Goal: Task Accomplishment & Management: Manage account settings

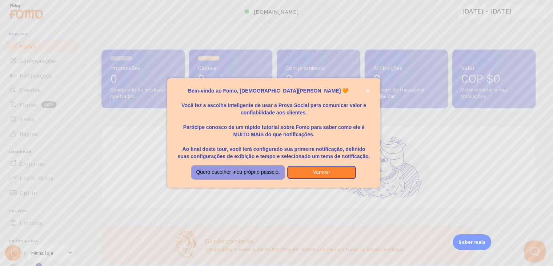
click at [258, 174] on font "Quero escolher meu próprio passeio." at bounding box center [238, 172] width 84 height 6
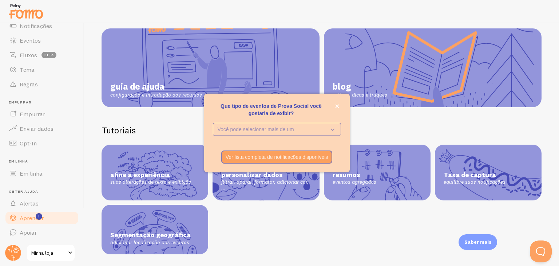
scroll to position [72, 0]
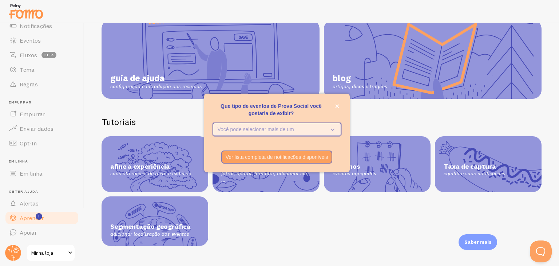
click at [332, 127] on icon "Que tipo de eventos de Prova Social você gostaria de exibir?" at bounding box center [331, 129] width 10 height 8
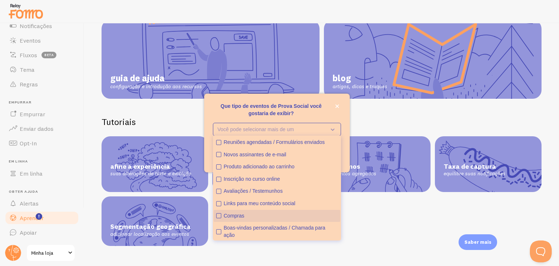
click at [243, 216] on font "Compras" at bounding box center [234, 215] width 21 height 6
click at [239, 200] on font "Links para meu conteúdo social" at bounding box center [260, 203] width 72 height 6
click at [242, 205] on font "Links para meu conteúdo social" at bounding box center [260, 203] width 72 height 6
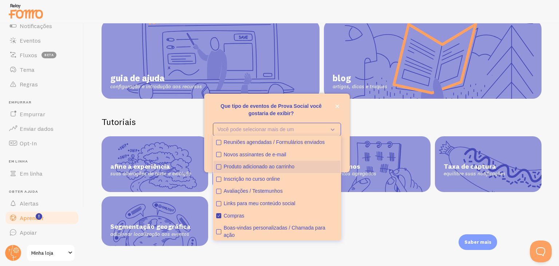
click at [244, 164] on font "Produto adicionado ao carrinho" at bounding box center [259, 166] width 71 height 6
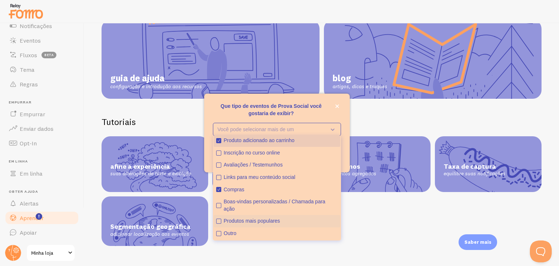
scroll to position [0, 0]
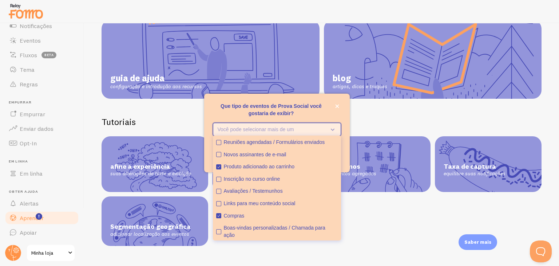
click at [322, 123] on button "Você pode selecionar mais de um" at bounding box center [277, 129] width 128 height 13
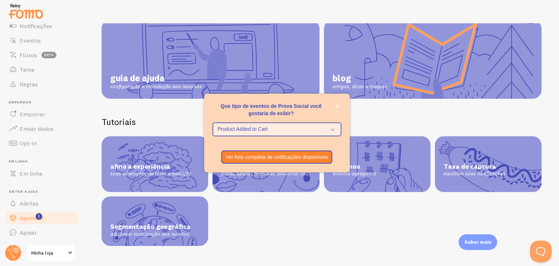
click at [314, 131] on span "Product Added to Cart" at bounding box center [272, 129] width 108 height 7
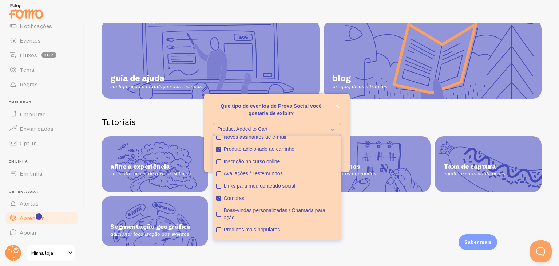
scroll to position [26, 0]
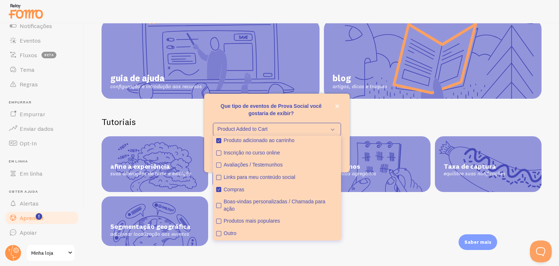
click at [303, 113] on p "Que tipo de eventos de Prova Social você gostaria de exibir?" at bounding box center [277, 109] width 128 height 15
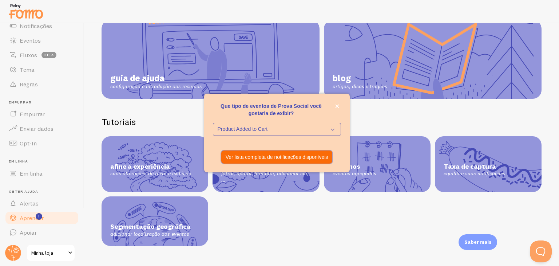
click at [298, 159] on font "Ver lista completa de notificações disponíveis" at bounding box center [277, 157] width 103 height 6
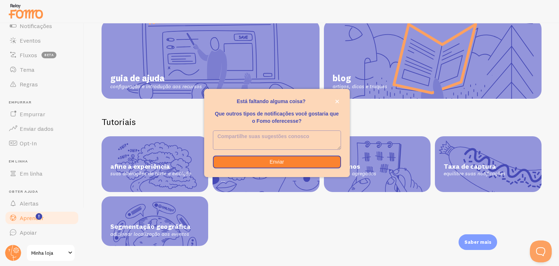
click at [303, 140] on textarea "<p>Está faltando alguma coisa?</p><p></p><p>Que outros tipos de notificações vo…" at bounding box center [276, 140] width 127 height 19
click at [307, 163] on button "Enviar" at bounding box center [277, 161] width 128 height 13
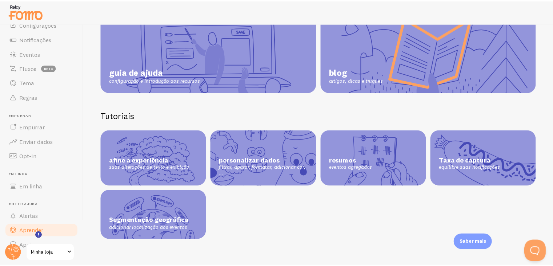
scroll to position [0, 0]
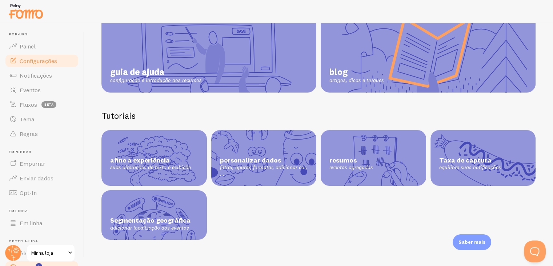
click at [28, 67] on link "Configurações" at bounding box center [41, 60] width 75 height 15
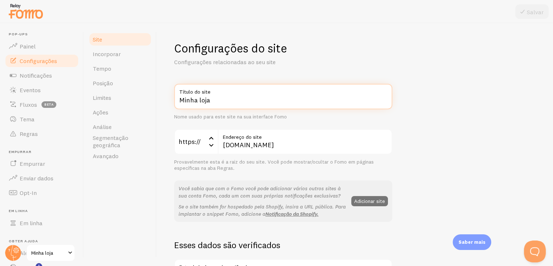
click at [214, 101] on input "Minha loja" at bounding box center [283, 96] width 218 height 25
type input "Zuyate"
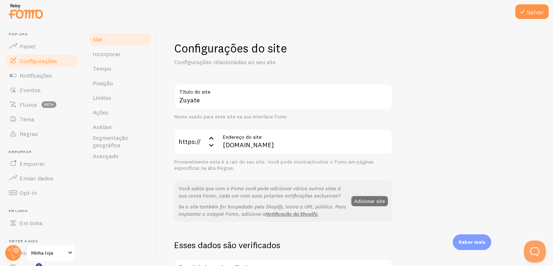
click at [281, 127] on div "Zuyate Título do site Nome usado para este site na sua interface Fomo https:// …" at bounding box center [283, 153] width 218 height 138
click at [261, 126] on div "Zuyate Título do site Nome usado para este site na sua interface Fomo https:// …" at bounding box center [283, 153] width 218 height 138
click at [245, 136] on font "Endereço do site" at bounding box center [242, 137] width 39 height 7
click at [245, 136] on input "[DOMAIN_NAME]" at bounding box center [305, 141] width 175 height 25
click at [264, 129] on label "Endereço do site" at bounding box center [305, 135] width 175 height 12
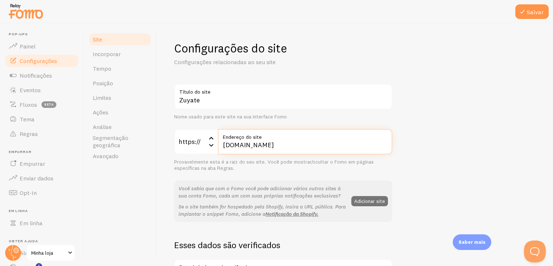
click at [264, 129] on input "[DOMAIN_NAME]" at bounding box center [305, 141] width 175 height 25
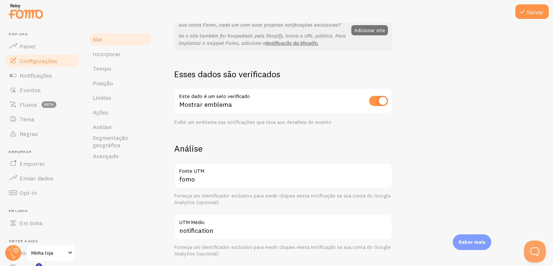
scroll to position [182, 0]
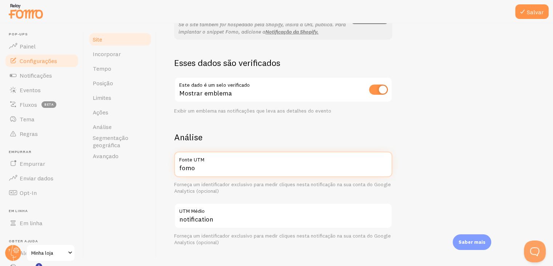
click at [203, 172] on input "fomo" at bounding box center [283, 163] width 218 height 25
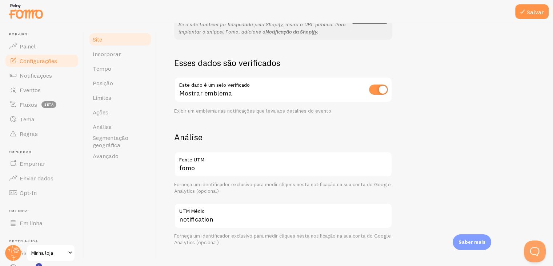
click at [223, 141] on h2 "Análise" at bounding box center [283, 136] width 218 height 11
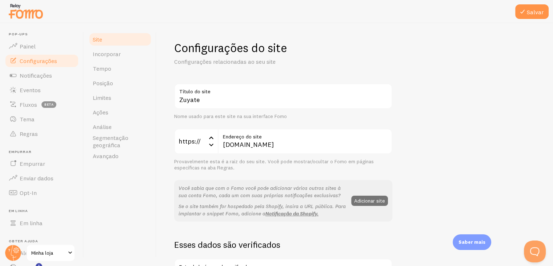
scroll to position [0, 0]
drag, startPoint x: 120, startPoint y: 55, endPoint x: 332, endPoint y: 37, distance: 212.5
click at [120, 55] on link "Incorporar" at bounding box center [120, 54] width 64 height 15
click at [527, 10] on icon at bounding box center [522, 11] width 9 height 9
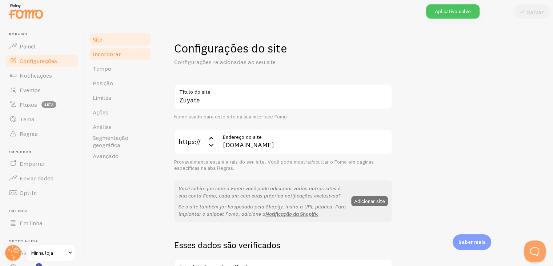
click at [100, 51] on font "Incorporar" at bounding box center [107, 53] width 28 height 7
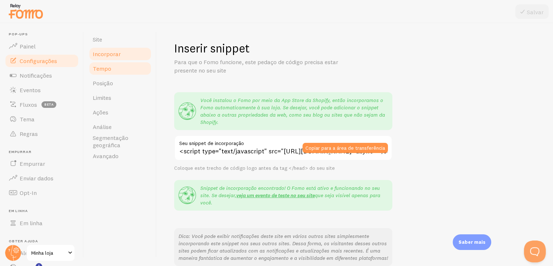
click at [105, 67] on font "Tempo" at bounding box center [102, 68] width 19 height 7
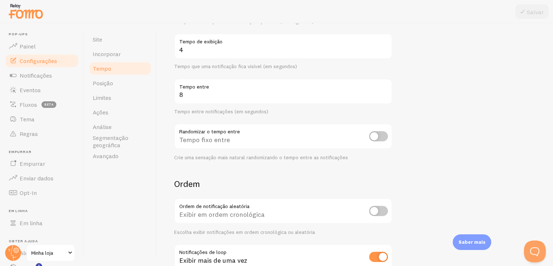
scroll to position [164, 0]
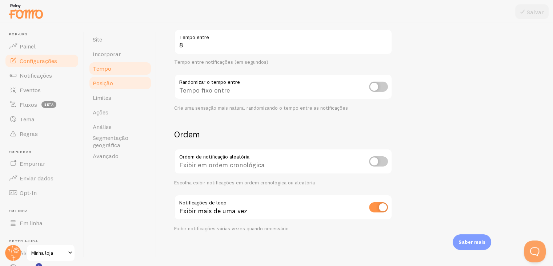
click at [108, 84] on font "Posição" at bounding box center [103, 82] width 20 height 7
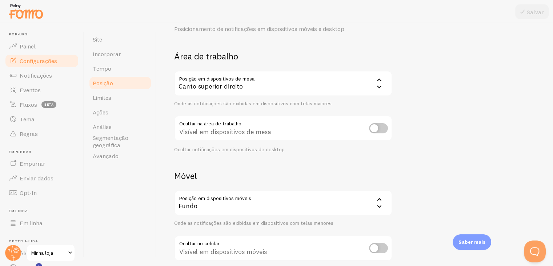
scroll to position [74, 0]
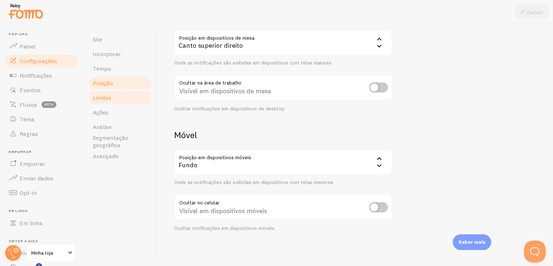
click at [110, 102] on link "Limites" at bounding box center [120, 97] width 64 height 15
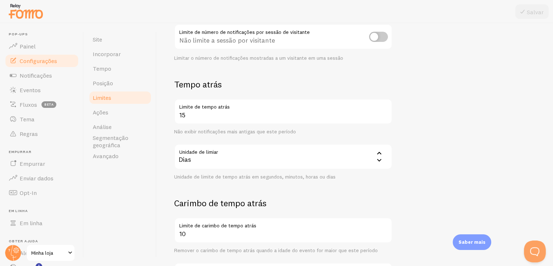
scroll to position [206, 0]
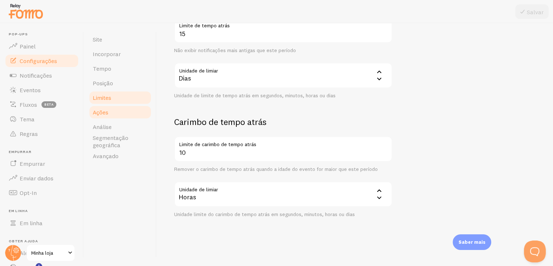
click at [112, 114] on link "Ações" at bounding box center [120, 112] width 64 height 15
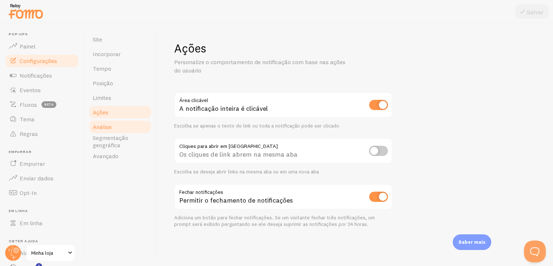
click at [106, 130] on link "Análise" at bounding box center [120, 126] width 64 height 15
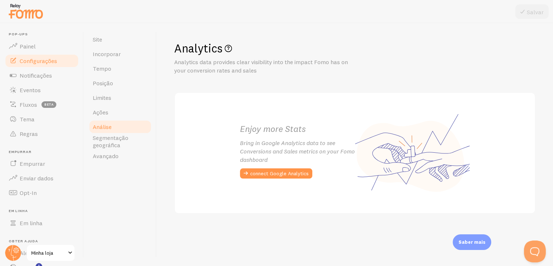
click at [106, 127] on font "Análise" at bounding box center [102, 126] width 19 height 7
click at [51, 79] on link "Notificações" at bounding box center [41, 75] width 75 height 15
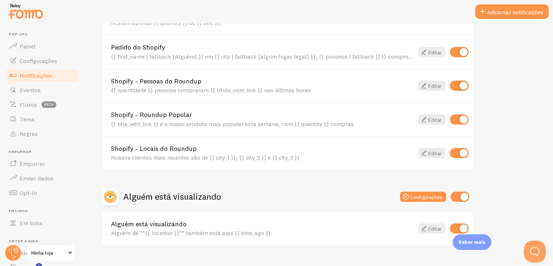
scroll to position [319, 0]
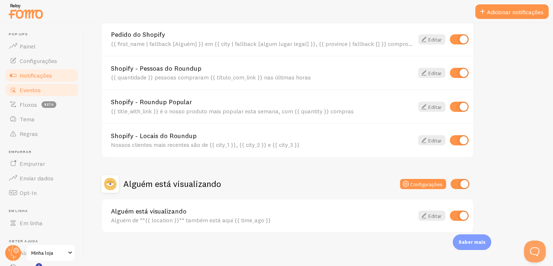
click at [16, 92] on span at bounding box center [13, 89] width 9 height 9
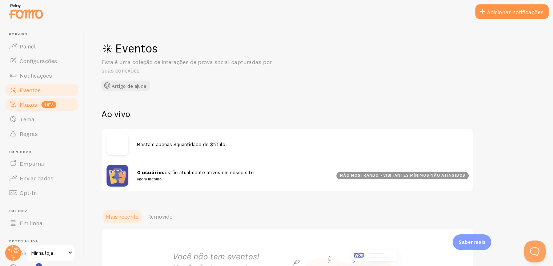
click at [18, 101] on link "Fluxos beta" at bounding box center [41, 104] width 75 height 15
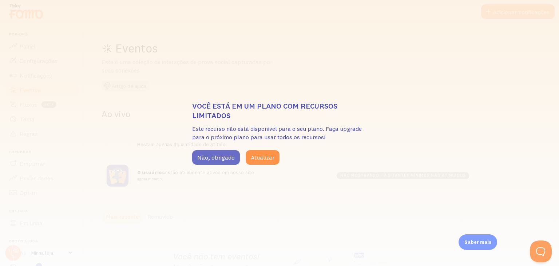
click at [218, 158] on font "Não, obrigado" at bounding box center [215, 157] width 37 height 7
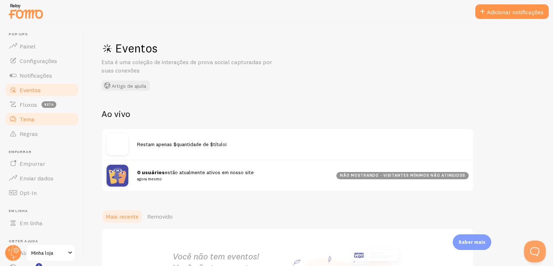
click at [19, 119] on link "Tema" at bounding box center [41, 119] width 75 height 15
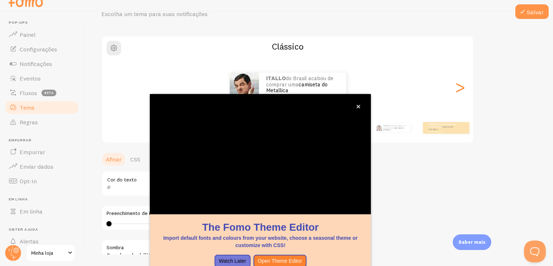
scroll to position [62, 0]
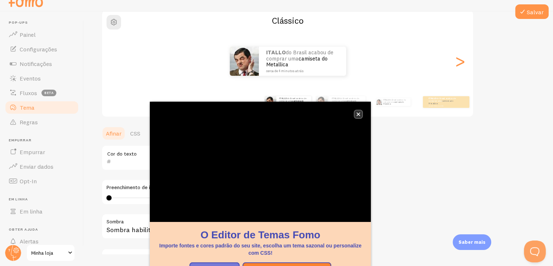
click at [357, 114] on icon "fechar," at bounding box center [359, 114] width 4 height 4
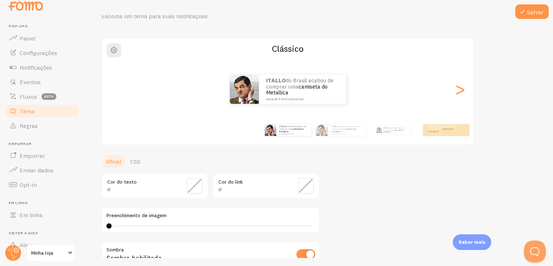
scroll to position [26, 0]
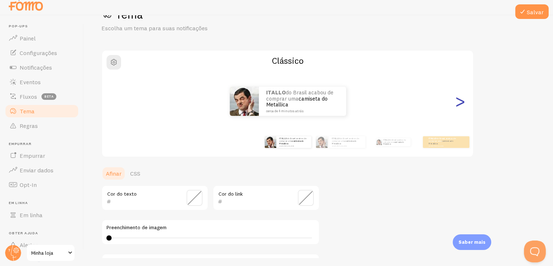
click at [461, 102] on font ">" at bounding box center [460, 101] width 12 height 24
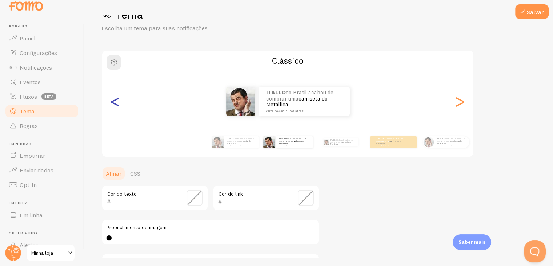
click at [112, 100] on font "<" at bounding box center [116, 101] width 12 height 24
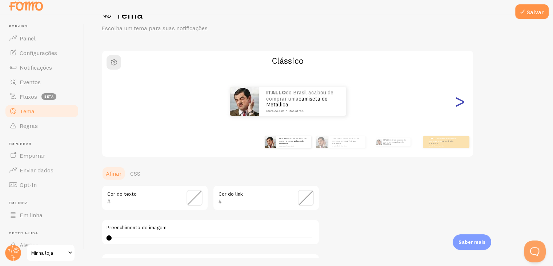
click at [457, 104] on font ">" at bounding box center [460, 101] width 12 height 24
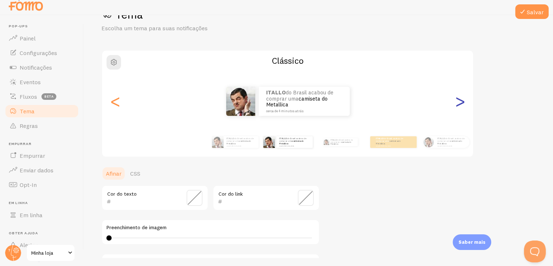
click at [459, 104] on font ">" at bounding box center [460, 101] width 12 height 24
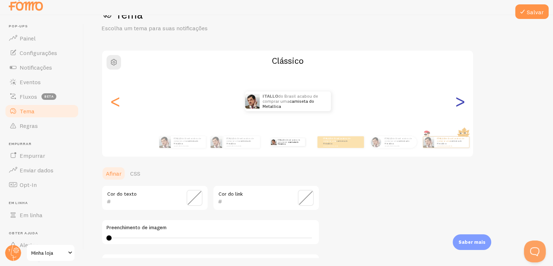
click at [463, 102] on font ">" at bounding box center [460, 101] width 12 height 24
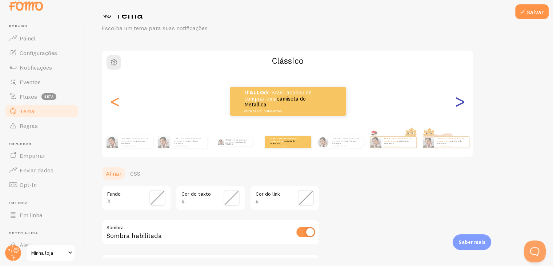
click at [463, 102] on font ">" at bounding box center [460, 101] width 12 height 24
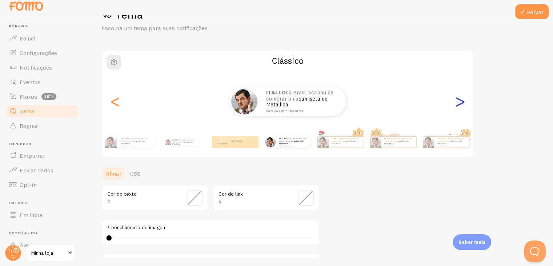
click at [459, 105] on font ">" at bounding box center [460, 101] width 12 height 24
type input "0"
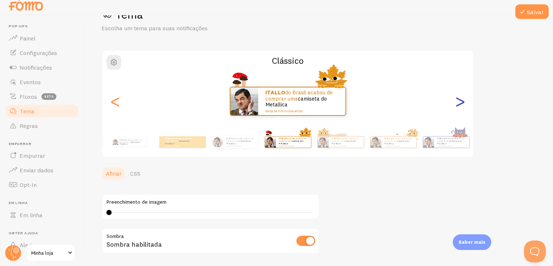
click at [459, 105] on font ">" at bounding box center [460, 101] width 12 height 24
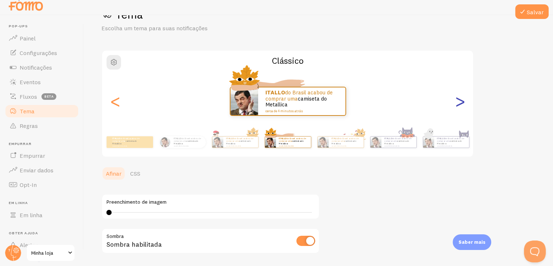
click at [458, 104] on font ">" at bounding box center [460, 101] width 12 height 24
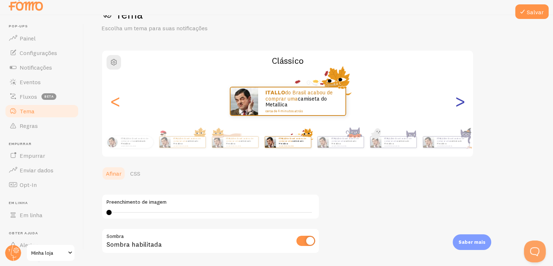
click at [460, 102] on font ">" at bounding box center [460, 101] width 12 height 24
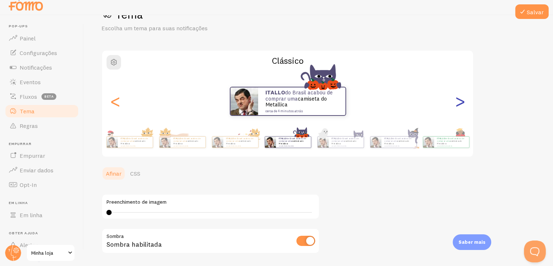
click at [460, 102] on font ">" at bounding box center [460, 101] width 12 height 24
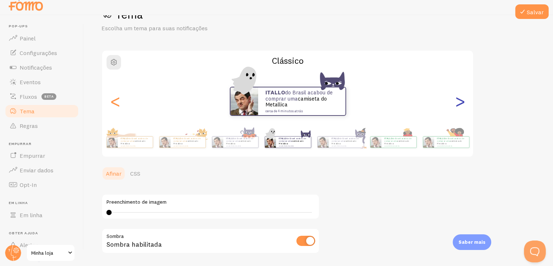
click at [460, 102] on font ">" at bounding box center [460, 101] width 12 height 24
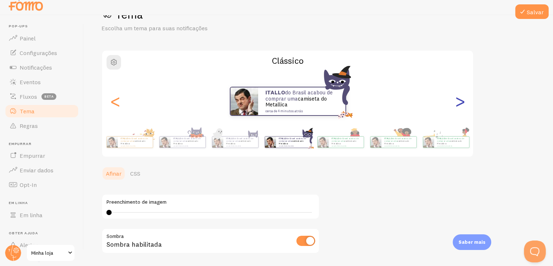
click at [460, 102] on font ">" at bounding box center [460, 101] width 12 height 24
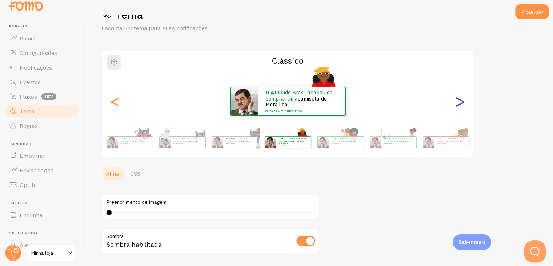
click at [461, 101] on font ">" at bounding box center [460, 101] width 12 height 24
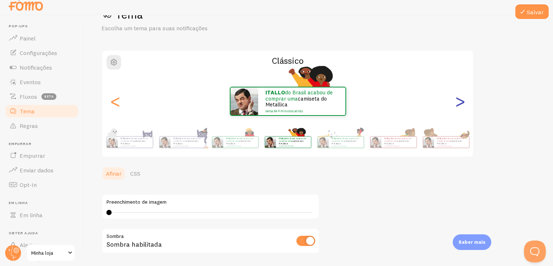
click at [461, 101] on font ">" at bounding box center [460, 101] width 12 height 24
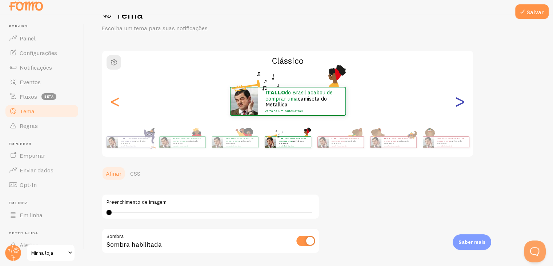
click at [461, 101] on font ">" at bounding box center [460, 101] width 12 height 24
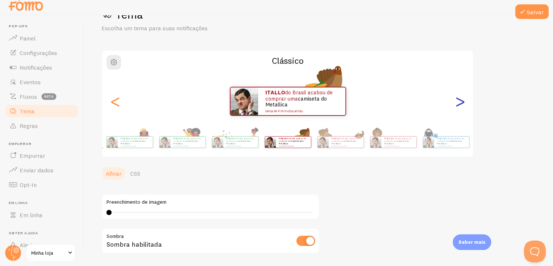
click at [461, 101] on font ">" at bounding box center [460, 101] width 12 height 24
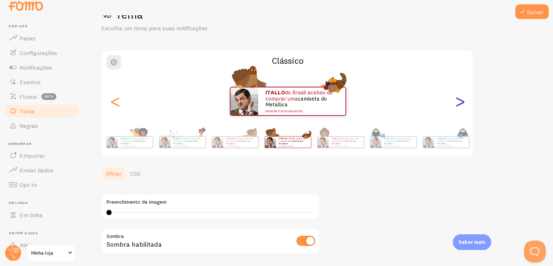
click at [461, 101] on font ">" at bounding box center [460, 101] width 12 height 24
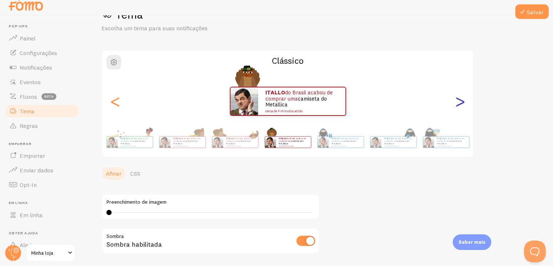
click at [461, 101] on font ">" at bounding box center [460, 101] width 12 height 24
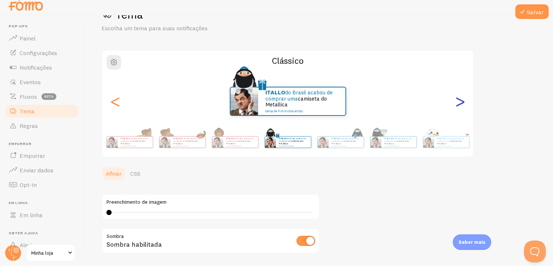
click at [461, 101] on font ">" at bounding box center [460, 101] width 12 height 24
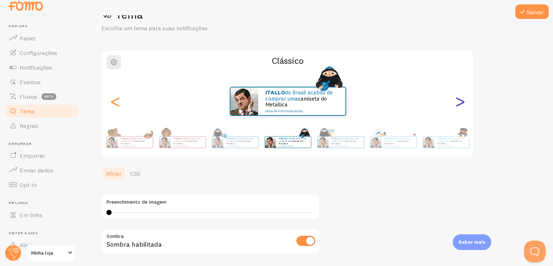
click at [461, 101] on font ">" at bounding box center [460, 101] width 12 height 24
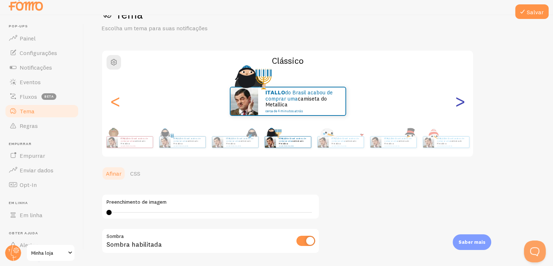
click at [461, 101] on font ">" at bounding box center [460, 101] width 12 height 24
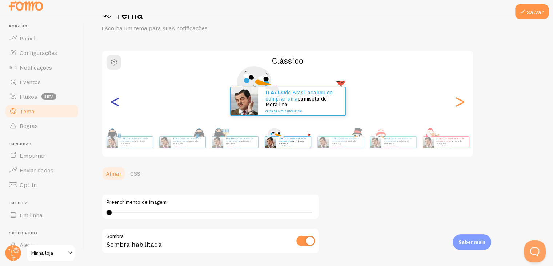
click at [111, 99] on font "<" at bounding box center [116, 101] width 12 height 24
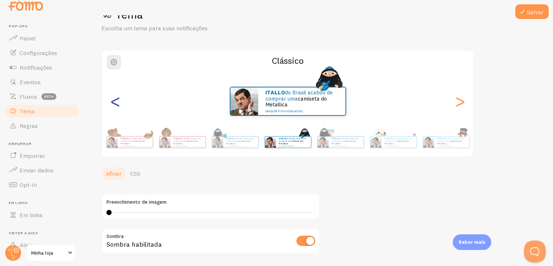
click at [111, 99] on font "<" at bounding box center [116, 101] width 12 height 24
click at [111, 98] on font "<" at bounding box center [116, 101] width 12 height 24
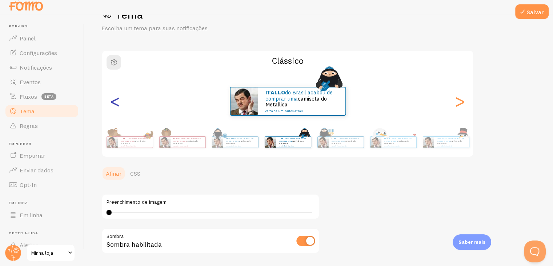
click at [111, 98] on font "<" at bounding box center [116, 101] width 12 height 24
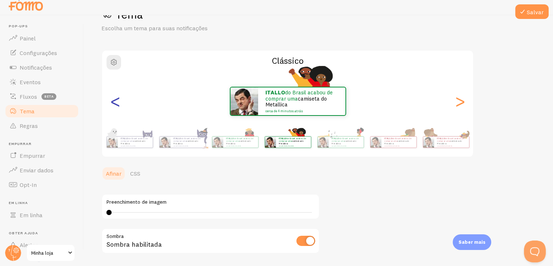
click at [111, 98] on font "<" at bounding box center [116, 101] width 12 height 24
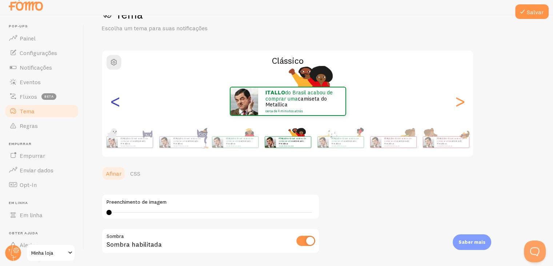
click at [111, 98] on font "<" at bounding box center [116, 101] width 12 height 24
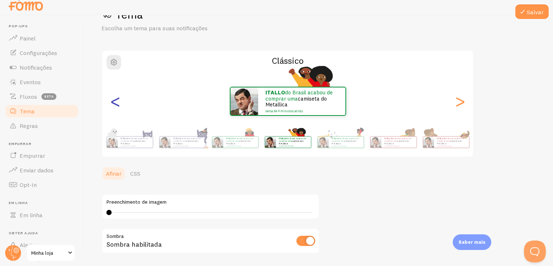
click at [110, 99] on font "<" at bounding box center [116, 101] width 12 height 24
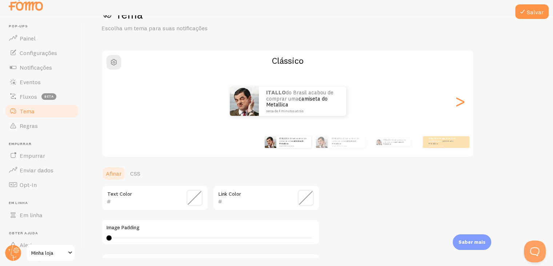
click at [113, 100] on font "<" at bounding box center [116, 101] width 12 height 24
click at [464, 104] on font ">" at bounding box center [460, 101] width 12 height 24
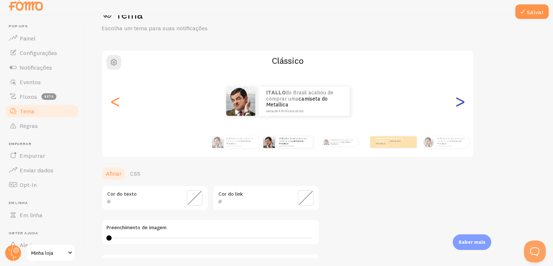
click at [464, 104] on font ">" at bounding box center [460, 101] width 12 height 24
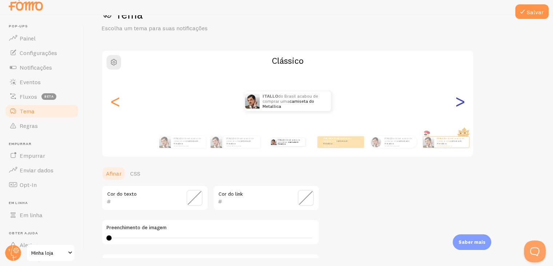
click at [464, 104] on font ">" at bounding box center [460, 101] width 12 height 24
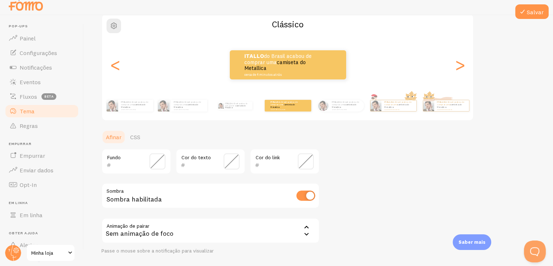
scroll to position [121, 0]
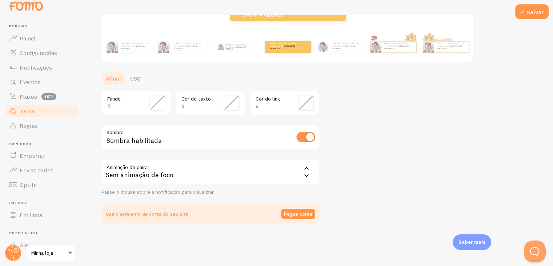
click at [245, 174] on div "Sem animação de foco" at bounding box center [211, 171] width 218 height 25
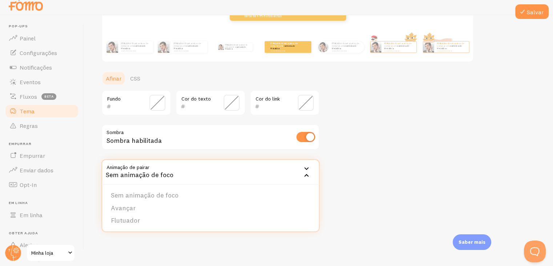
click at [245, 174] on div "Sem animação de foco" at bounding box center [211, 171] width 218 height 25
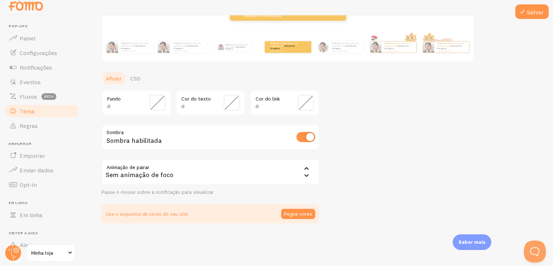
click at [245, 174] on div "Sem animação de foco" at bounding box center [211, 171] width 218 height 25
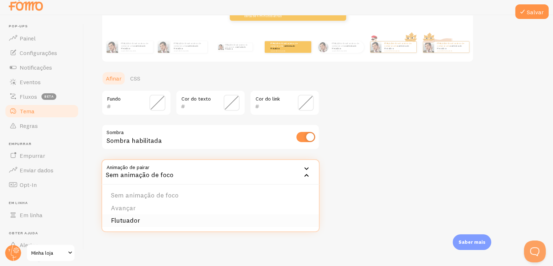
click at [187, 215] on li "Flutuador" at bounding box center [210, 220] width 217 height 13
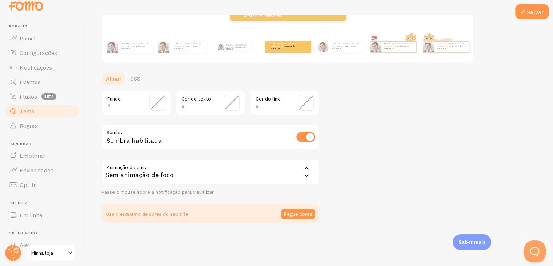
click at [236, 181] on div "Sem animação de foco" at bounding box center [211, 171] width 218 height 25
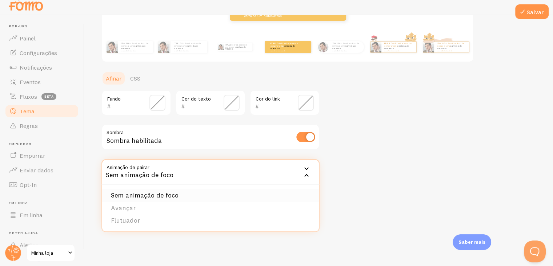
click at [191, 191] on li "Sem animação de foco" at bounding box center [210, 195] width 217 height 13
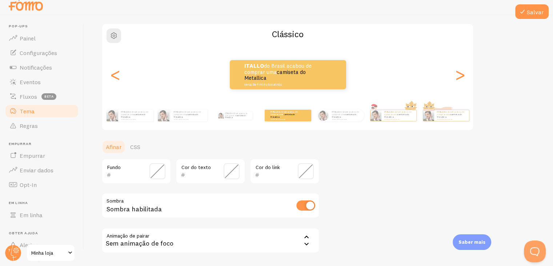
scroll to position [48, 0]
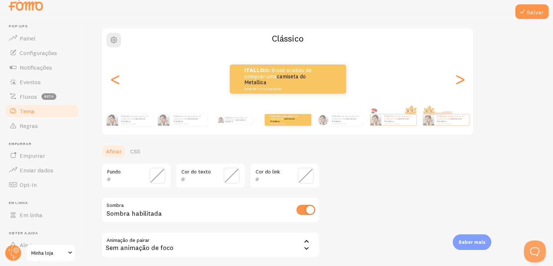
click at [158, 172] on span at bounding box center [158, 175] width 16 height 16
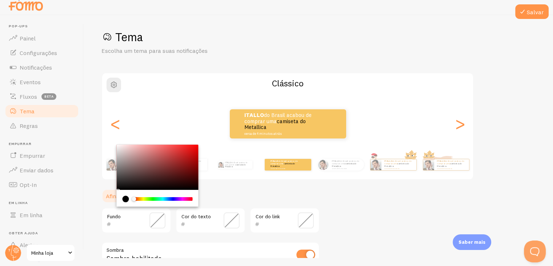
scroll to position [0, 0]
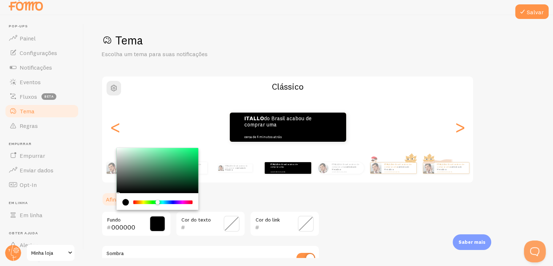
drag, startPoint x: 137, startPoint y: 201, endPoint x: 167, endPoint y: 178, distance: 37.9
click at [158, 196] on div "Chrome color picker" at bounding box center [158, 201] width 82 height 17
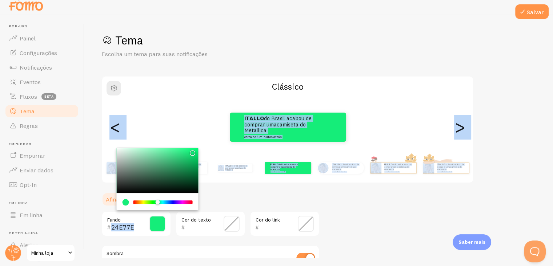
type input "15ED79"
drag, startPoint x: 183, startPoint y: 158, endPoint x: 191, endPoint y: 150, distance: 11.4
click at [191, 150] on div "Chrome color picker" at bounding box center [158, 170] width 82 height 45
click at [314, 192] on ul "Afinar CSS" at bounding box center [211, 199] width 218 height 15
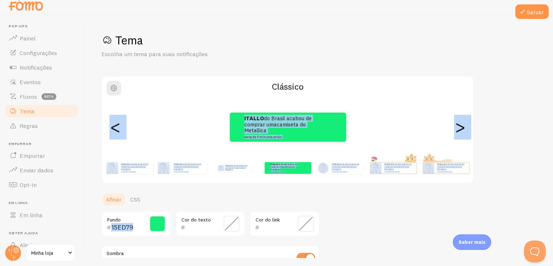
click at [271, 204] on ul "Afinar CSS" at bounding box center [211, 199] width 218 height 15
click at [361, 203] on div "Tema Escolha um tema para suas notificações Clássico ITALLO do Brasil acabou de…" at bounding box center [319, 188] width 434 height 311
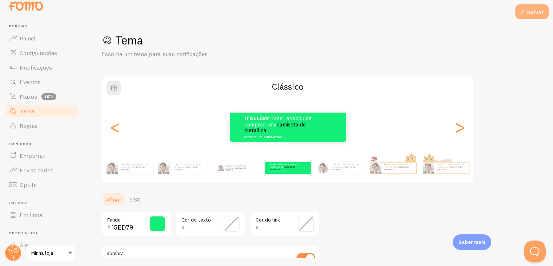
click at [532, 5] on button "Salvar" at bounding box center [532, 11] width 33 height 15
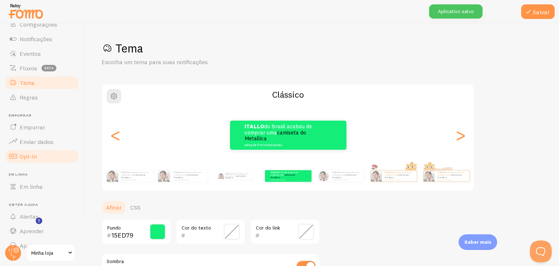
scroll to position [49, 0]
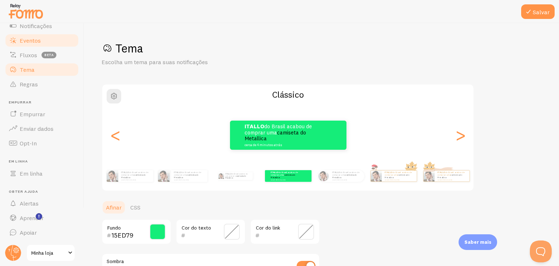
click at [35, 41] on font "Eventos" at bounding box center [30, 40] width 21 height 7
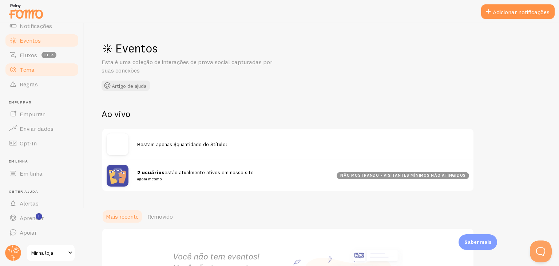
click at [20, 71] on font "Tema" at bounding box center [27, 69] width 15 height 7
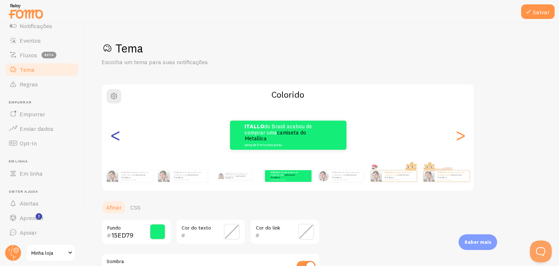
click at [117, 132] on font "<" at bounding box center [116, 135] width 12 height 24
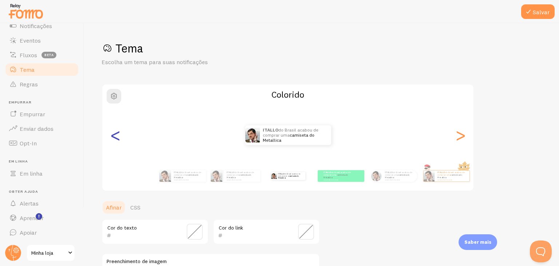
click at [117, 132] on font "<" at bounding box center [116, 135] width 12 height 24
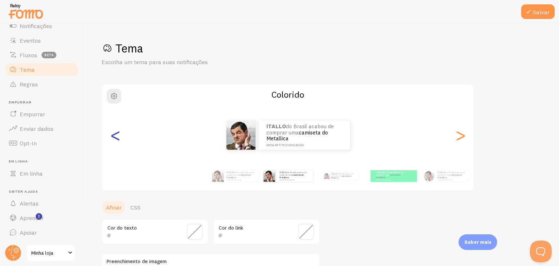
click at [117, 132] on font "<" at bounding box center [116, 135] width 12 height 24
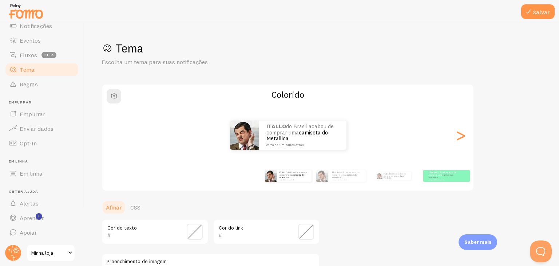
click at [117, 132] on div "ITALLO do Brasil acabou de comprar uma camiseta do Metallica cerca de 4 minutos…" at bounding box center [287, 134] width 371 height 29
click at [531, 15] on icon at bounding box center [528, 11] width 9 height 9
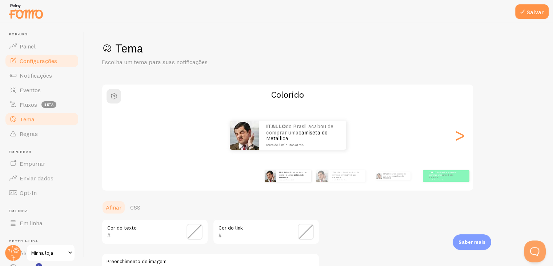
click at [59, 65] on link "Configurações" at bounding box center [41, 60] width 75 height 15
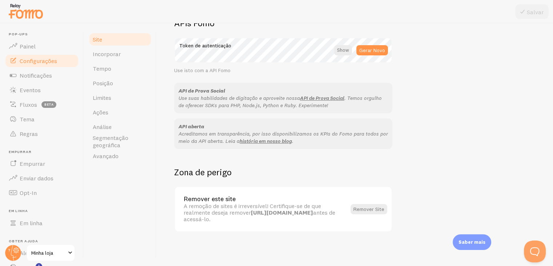
scroll to position [427, 0]
click at [108, 52] on font "Incorporar" at bounding box center [107, 53] width 28 height 7
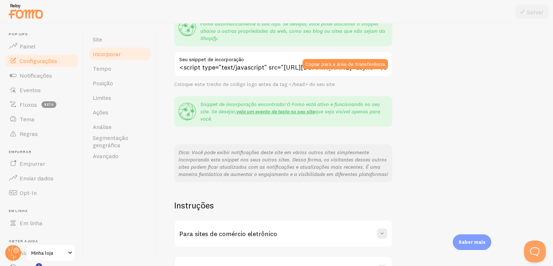
scroll to position [95, 0]
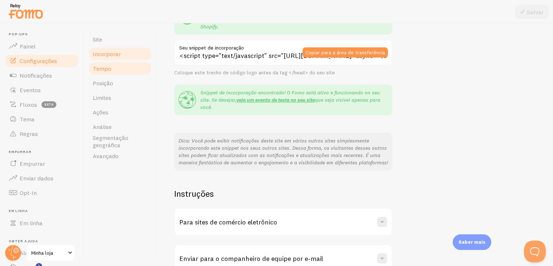
click at [123, 70] on link "Tempo" at bounding box center [120, 68] width 64 height 15
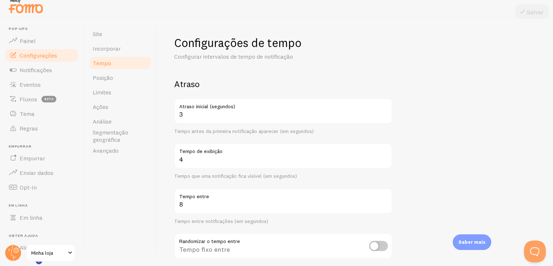
scroll to position [8, 0]
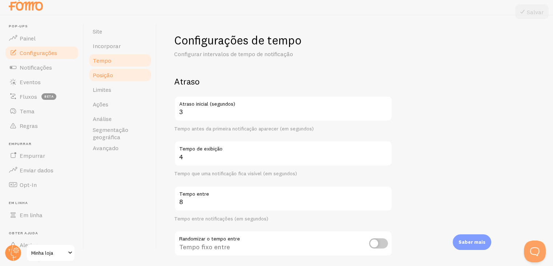
click at [108, 78] on font "Posição" at bounding box center [103, 74] width 20 height 7
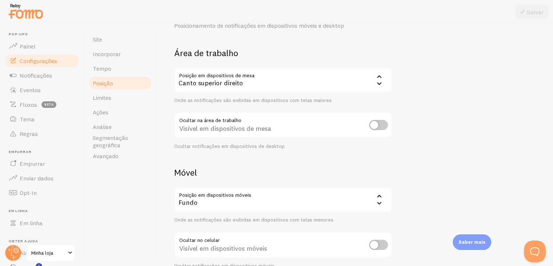
scroll to position [74, 0]
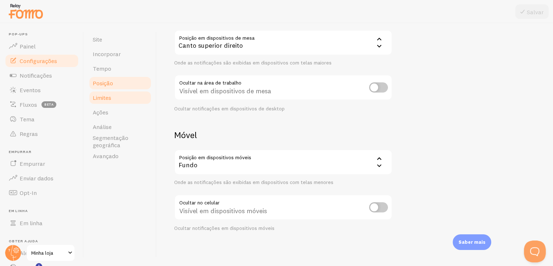
click at [97, 98] on font "Limites" at bounding box center [102, 97] width 19 height 7
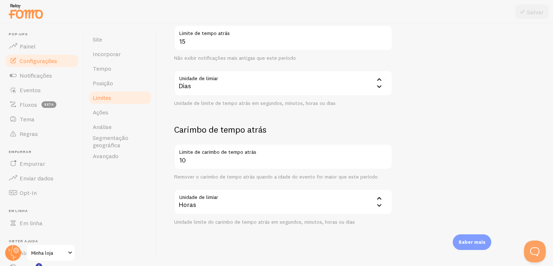
scroll to position [206, 0]
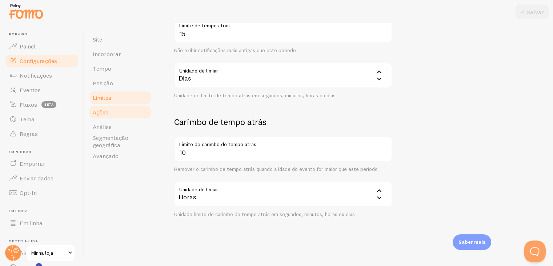
click at [127, 110] on link "Ações" at bounding box center [120, 112] width 64 height 15
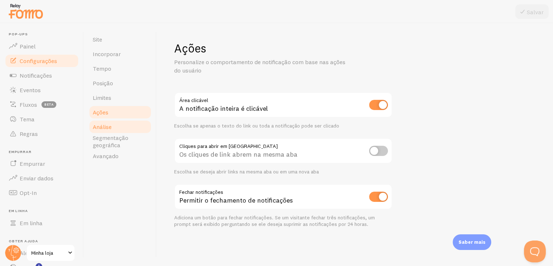
click at [125, 122] on link "Análise" at bounding box center [120, 126] width 64 height 15
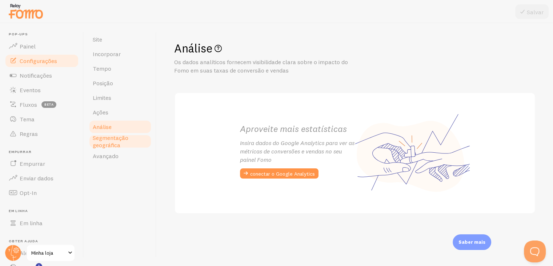
click at [123, 138] on font "Segmentação geográfica" at bounding box center [111, 141] width 36 height 15
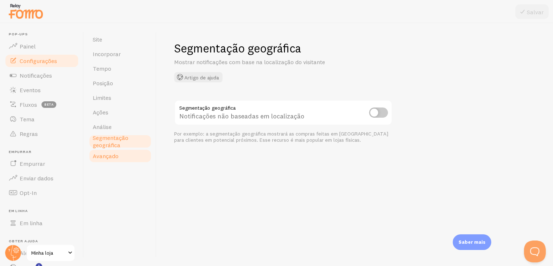
click at [118, 152] on font "Avançado" at bounding box center [106, 155] width 26 height 7
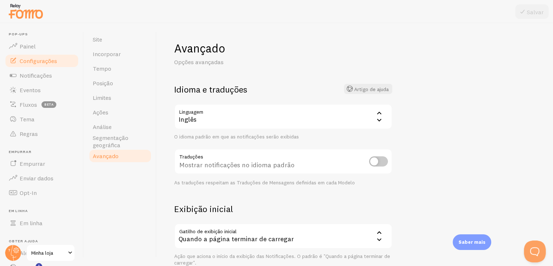
click at [223, 114] on div "Inglês" at bounding box center [283, 116] width 218 height 25
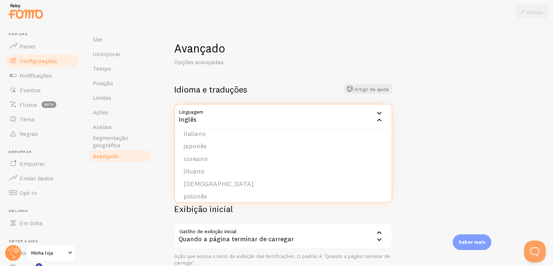
scroll to position [291, 0]
click at [211, 175] on li "Espanhol" at bounding box center [283, 175] width 217 height 13
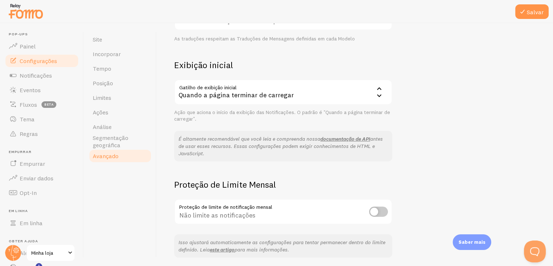
scroll to position [170, 0]
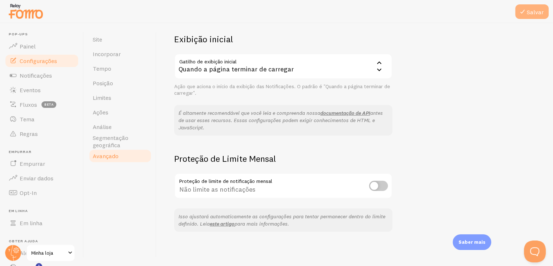
click at [522, 12] on icon at bounding box center [522, 11] width 9 height 9
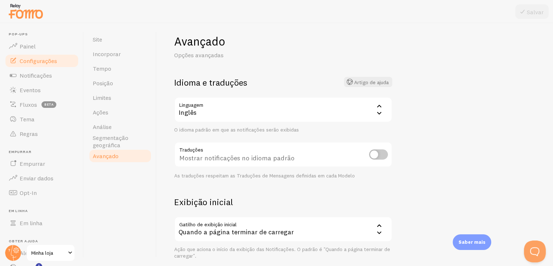
scroll to position [0, 0]
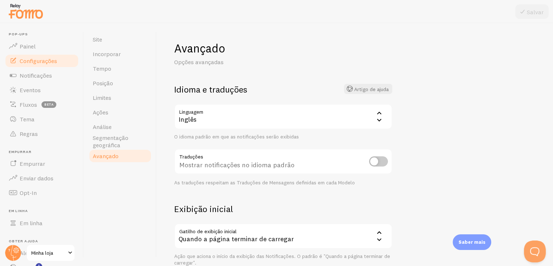
click at [277, 80] on div "Avançado Opções avançadas Idioma e traduções Artigo de ajuda Linguagem es Inglê…" at bounding box center [283, 221] width 218 height 360
click at [223, 121] on div "Inglês" at bounding box center [283, 116] width 218 height 25
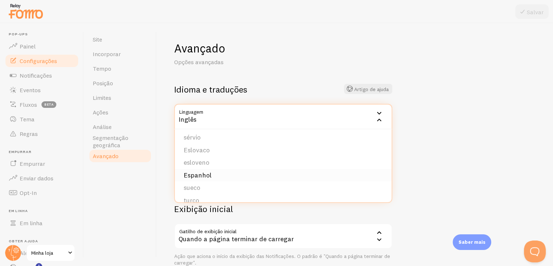
click at [212, 175] on li "Espanhol" at bounding box center [283, 175] width 217 height 13
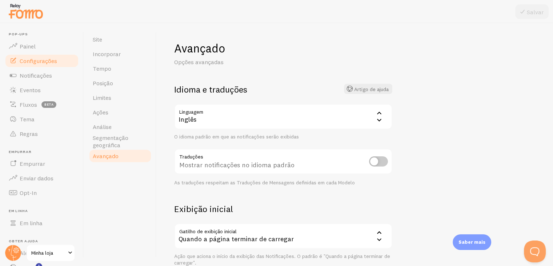
click at [380, 122] on icon at bounding box center [379, 119] width 9 height 9
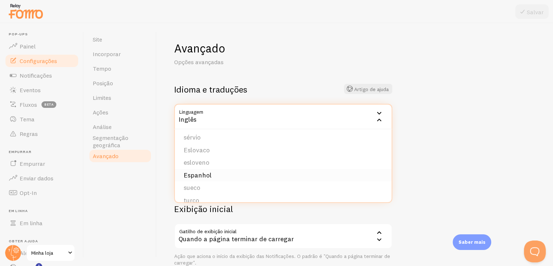
click at [201, 175] on font "Espanhol" at bounding box center [198, 175] width 28 height 8
click at [201, 175] on div "Traduções Mostrar notificações no idioma padrão As traduções respeitam as Tradu…" at bounding box center [283, 166] width 218 height 37
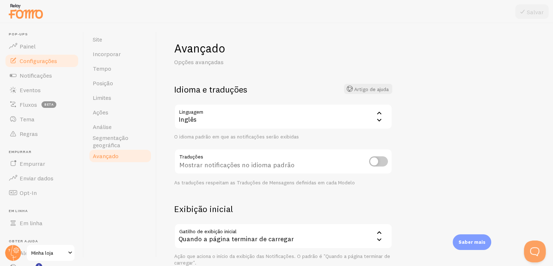
click at [216, 149] on div "Mostrar notificações no idioma padrão" at bounding box center [283, 161] width 218 height 27
click at [27, 69] on link "Notificações" at bounding box center [41, 75] width 75 height 15
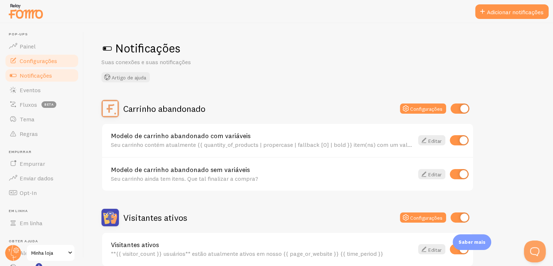
click at [35, 58] on font "Configurações" at bounding box center [38, 60] width 37 height 7
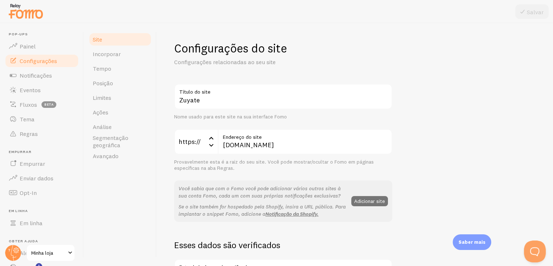
scroll to position [36, 0]
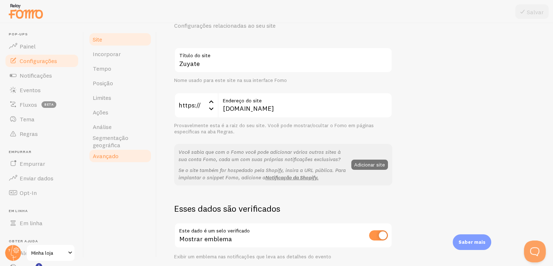
click at [114, 158] on font "Avançado" at bounding box center [106, 155] width 26 height 7
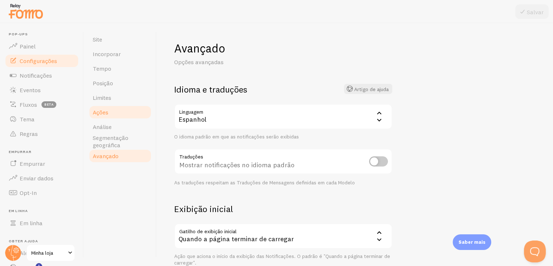
click at [122, 116] on link "Ações" at bounding box center [120, 112] width 64 height 15
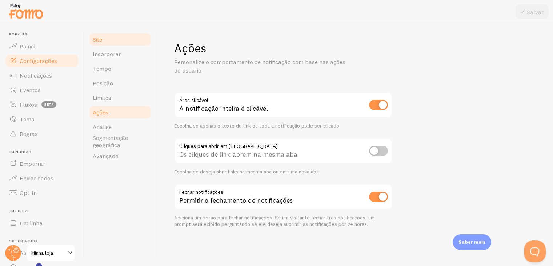
click at [102, 41] on font "Site" at bounding box center [97, 39] width 9 height 7
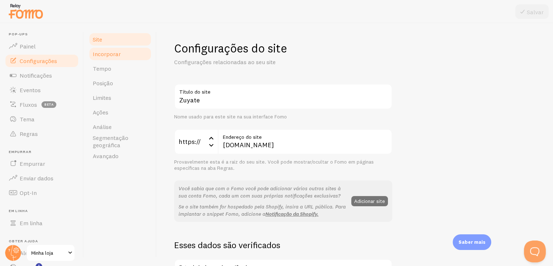
click at [107, 55] on font "Incorporar" at bounding box center [107, 53] width 28 height 7
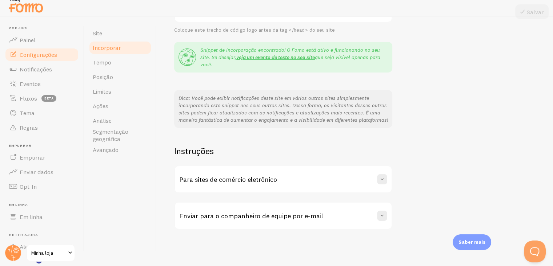
scroll to position [8, 0]
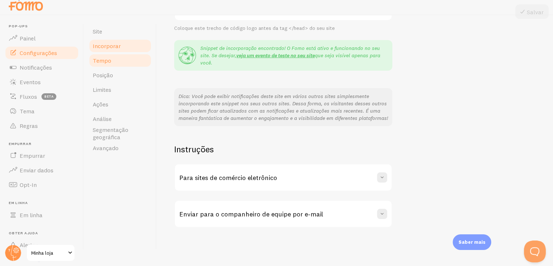
click at [111, 62] on link "Tempo" at bounding box center [120, 60] width 64 height 15
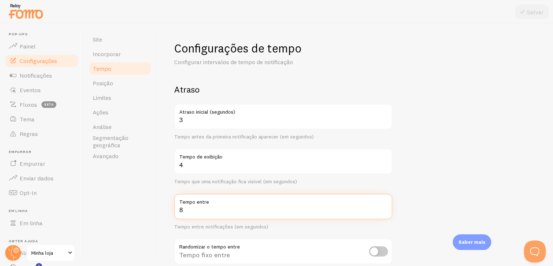
click at [219, 209] on input "8" at bounding box center [283, 206] width 218 height 25
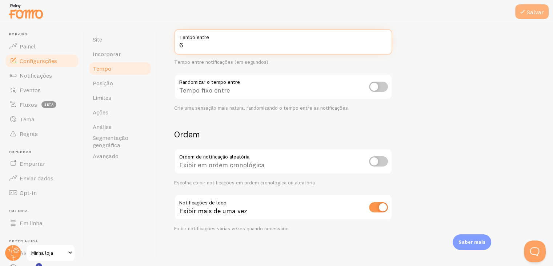
type input "6"
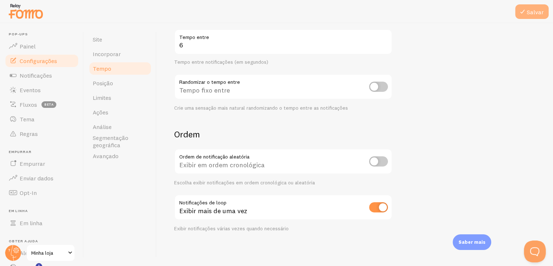
click at [522, 12] on icon at bounding box center [522, 11] width 9 height 9
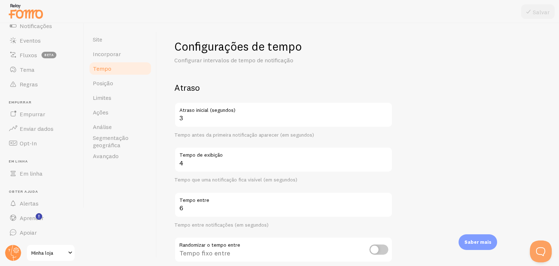
scroll to position [0, 0]
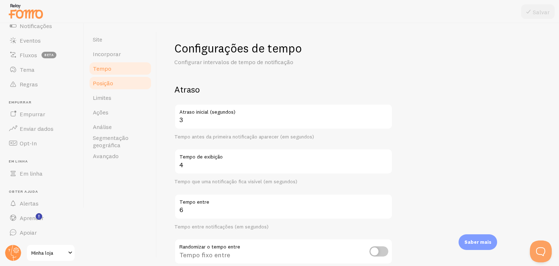
click at [124, 82] on link "Posição" at bounding box center [120, 83] width 64 height 15
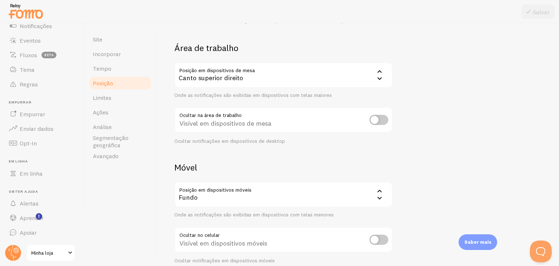
scroll to position [74, 0]
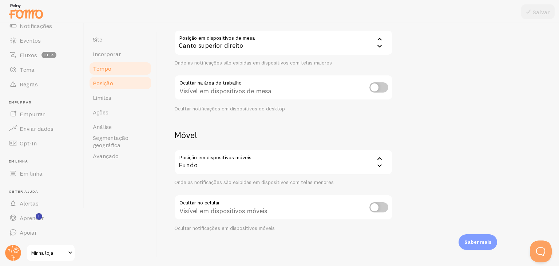
click at [119, 73] on link "Tempo" at bounding box center [120, 68] width 64 height 15
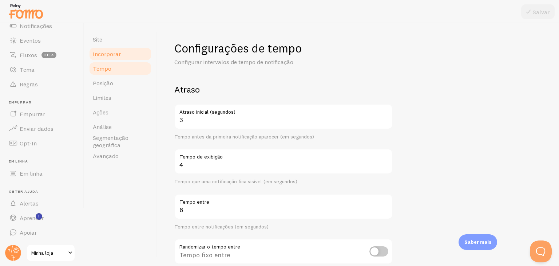
click at [122, 60] on link "Incorporar" at bounding box center [120, 54] width 64 height 15
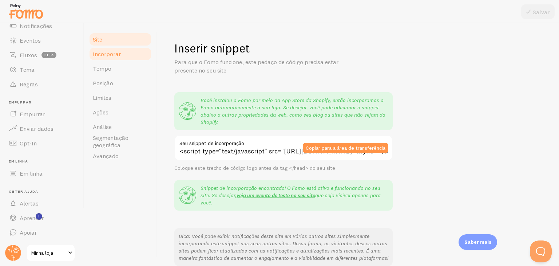
click at [124, 38] on link "Site" at bounding box center [120, 39] width 64 height 15
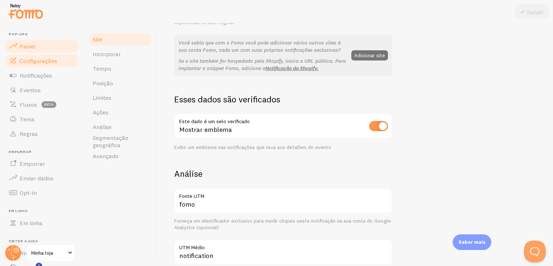
click at [38, 47] on link "Painel" at bounding box center [41, 46] width 75 height 15
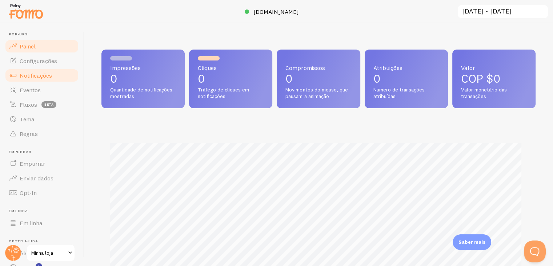
drag, startPoint x: 45, startPoint y: 74, endPoint x: 51, endPoint y: 79, distance: 7.8
click at [45, 74] on font "Notificações" at bounding box center [36, 75] width 32 height 7
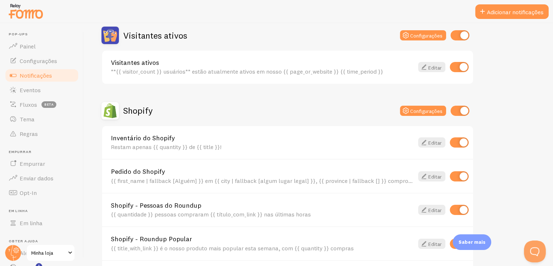
scroll to position [319, 0]
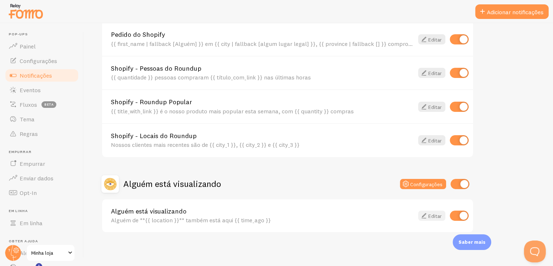
click at [425, 213] on icon at bounding box center [424, 215] width 9 height 9
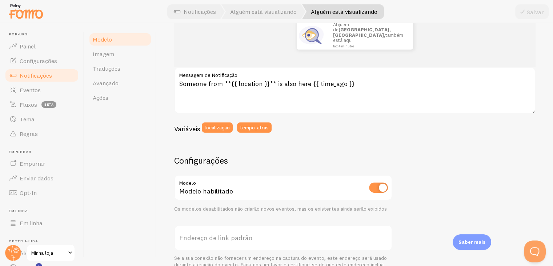
scroll to position [146, 0]
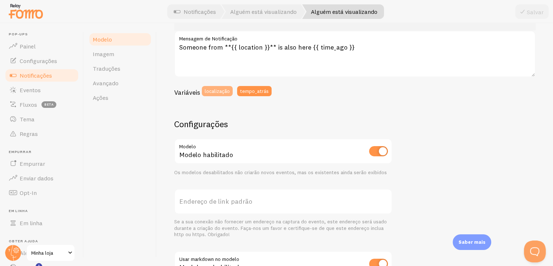
click at [219, 92] on font "localização" at bounding box center [217, 90] width 25 height 7
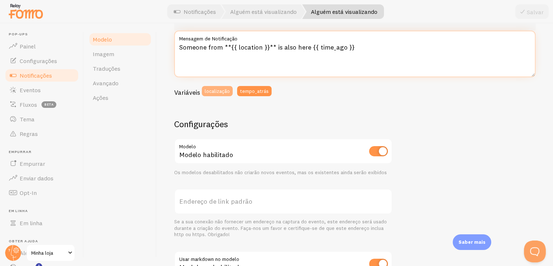
type textarea "{{ location }}Someone from **{{ location }}** is also here {{ time_ago }}"
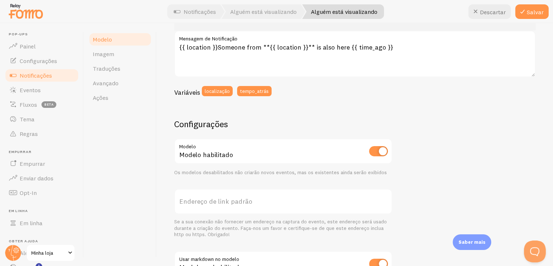
click at [239, 107] on div "Manhattan, New YorkSomeone from Manhattan, New York is also here hace 4 minutos…" at bounding box center [355, 158] width 362 height 383
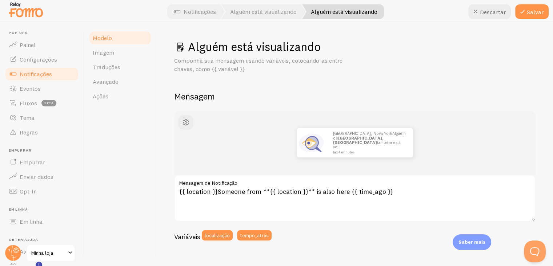
scroll to position [0, 0]
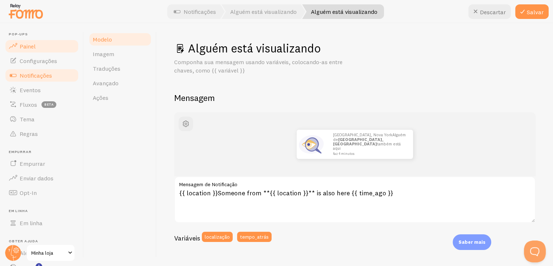
click at [33, 48] on font "Painel" at bounding box center [28, 46] width 16 height 7
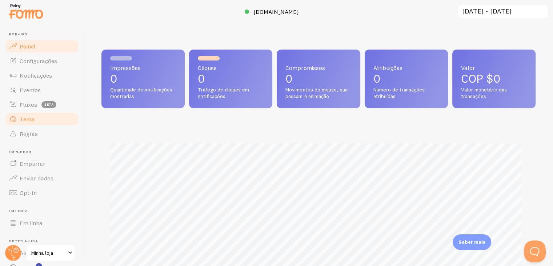
scroll to position [363624, 363386]
click at [33, 53] on link "Painel" at bounding box center [41, 46] width 75 height 15
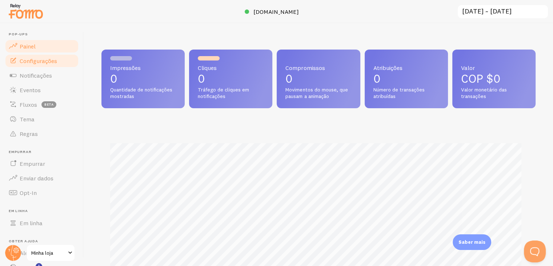
click at [36, 62] on font "Configurações" at bounding box center [38, 60] width 37 height 7
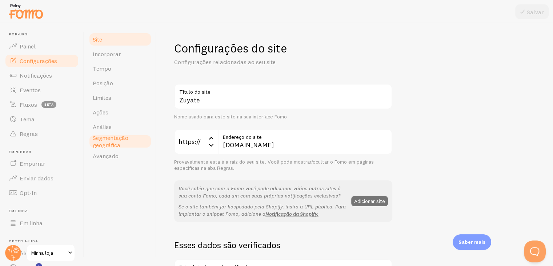
click at [120, 145] on span "Segmentação geográfica" at bounding box center [120, 141] width 55 height 15
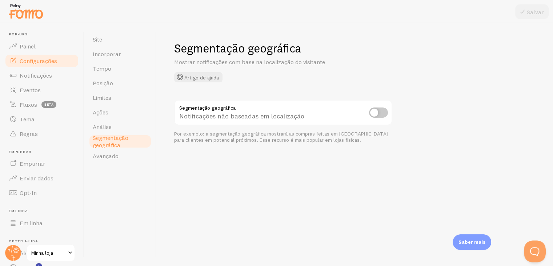
click at [377, 114] on input "checkbox" at bounding box center [378, 112] width 19 height 10
checkbox input "true"
click at [521, 15] on icon at bounding box center [522, 11] width 9 height 9
